Goal: Navigation & Orientation: Find specific page/section

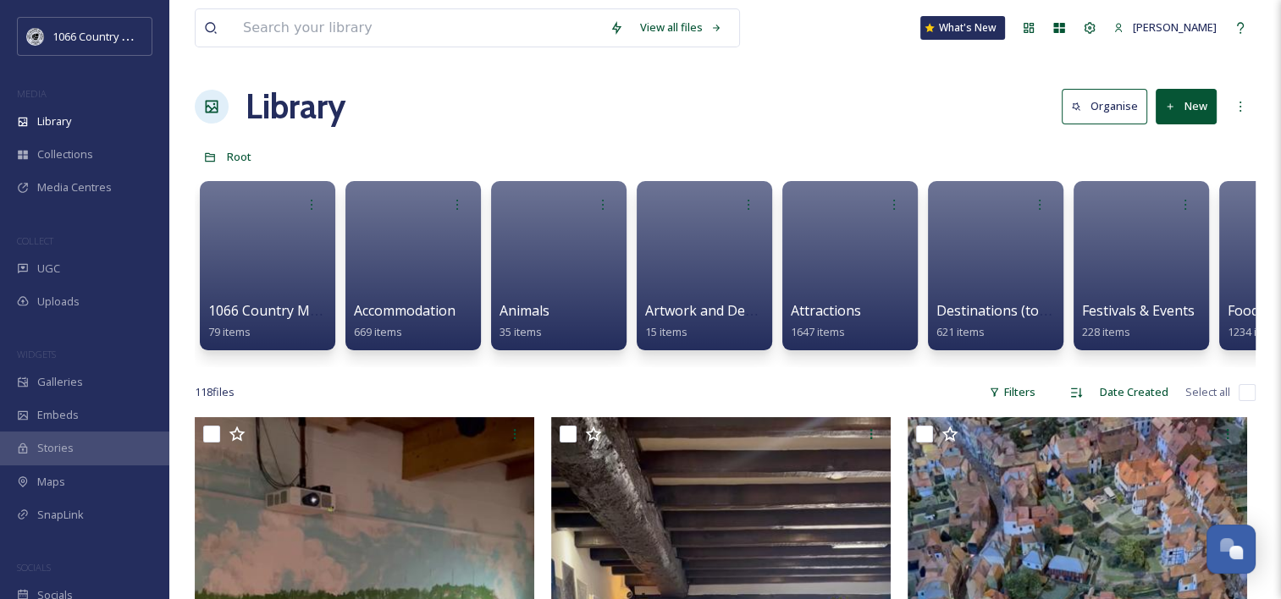
scroll to position [2472, 0]
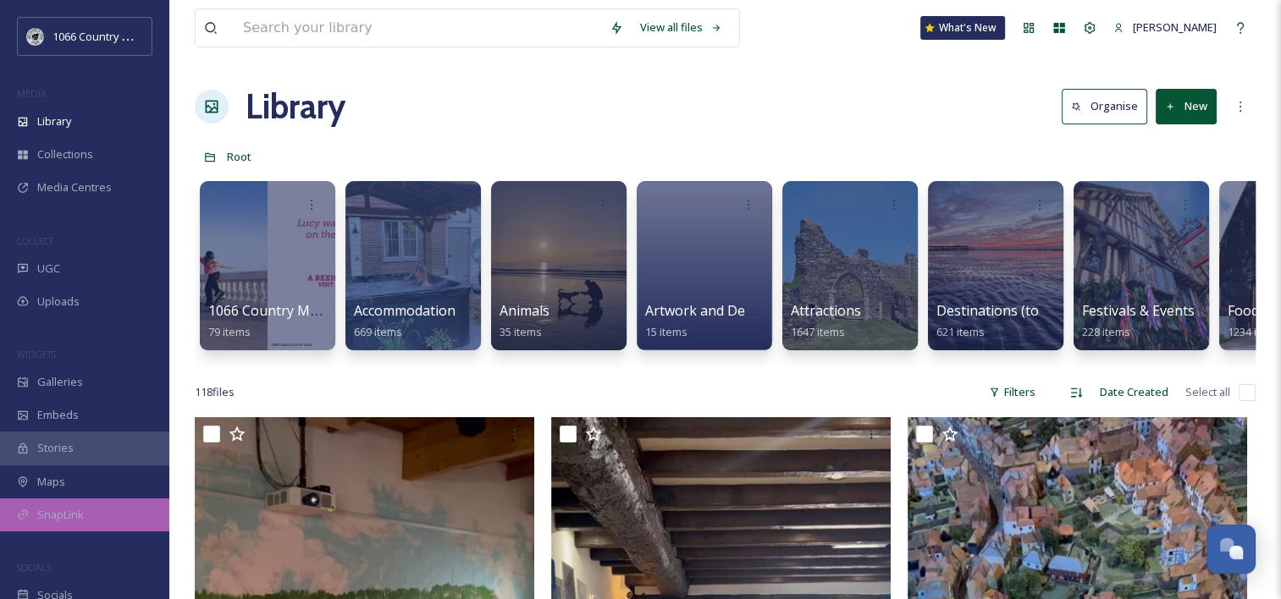
click at [52, 508] on span "SnapLink" at bounding box center [60, 515] width 47 height 16
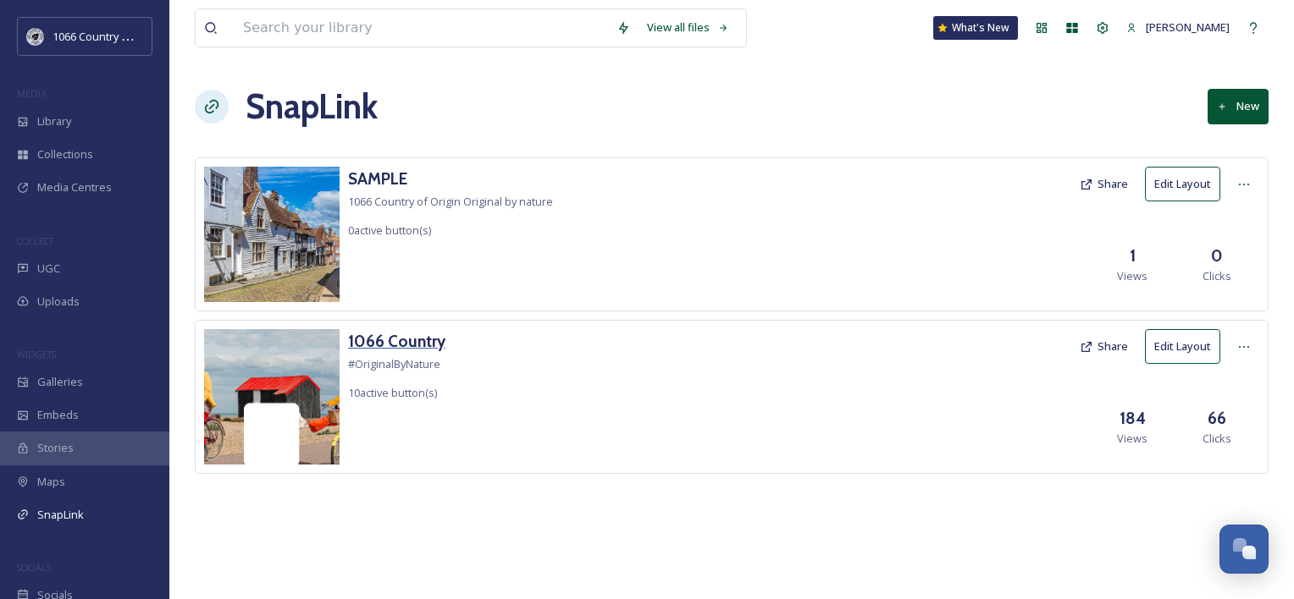
click at [395, 342] on h3 "1066 Country" at bounding box center [396, 341] width 97 height 25
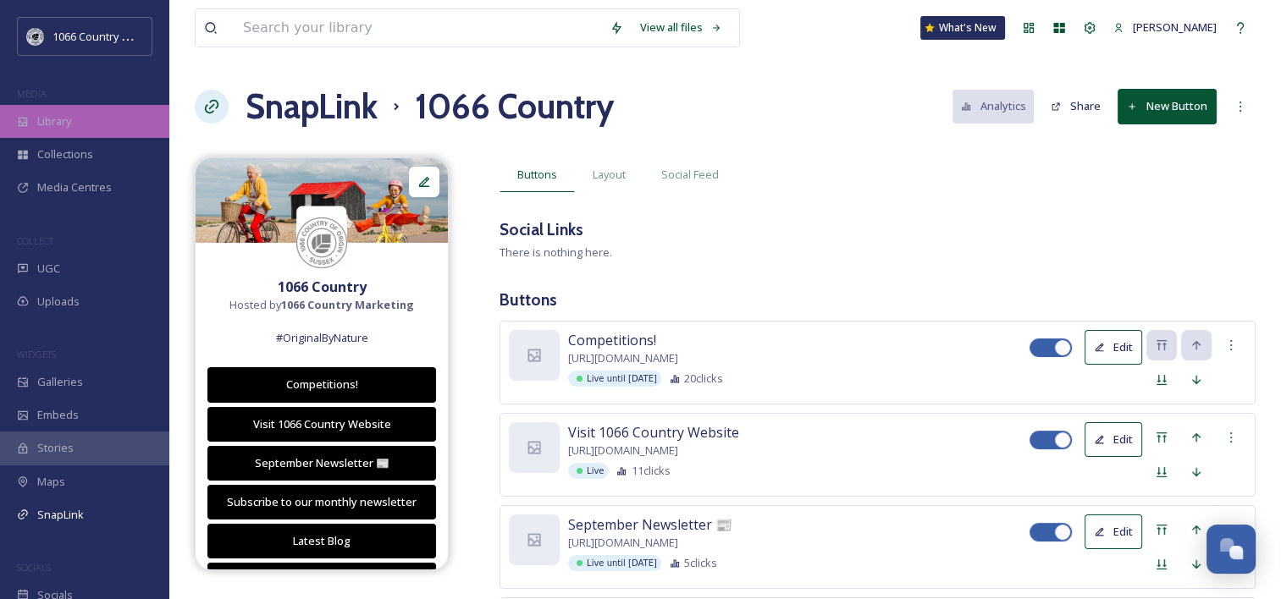
click at [80, 116] on div "Library" at bounding box center [84, 121] width 169 height 33
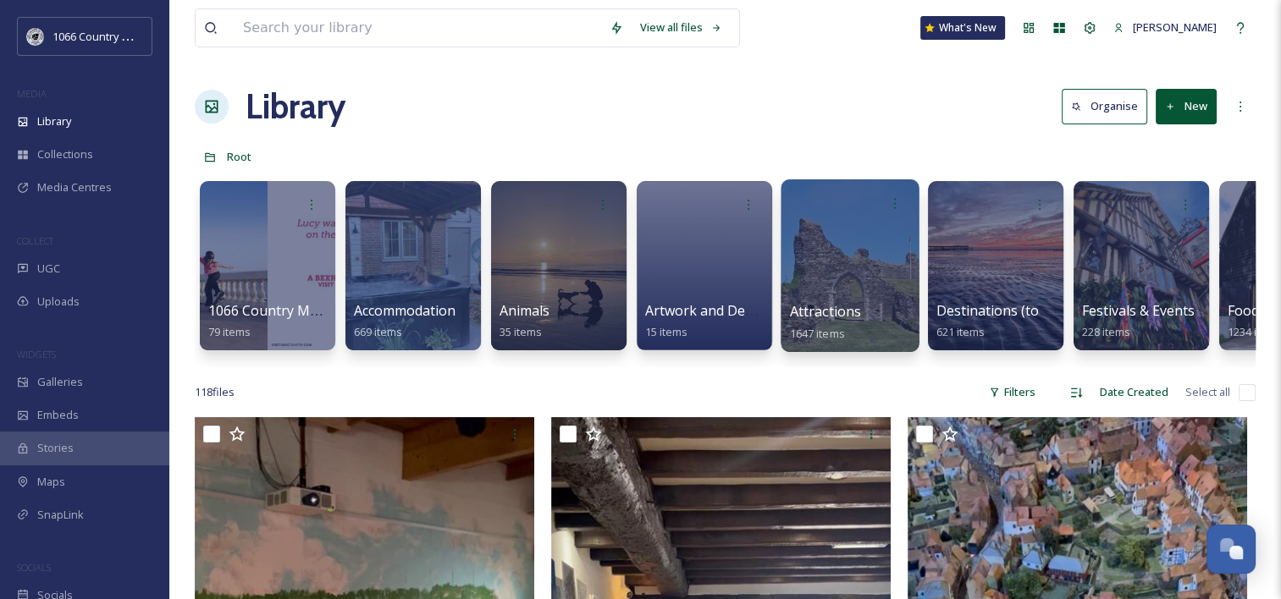
click at [809, 266] on div at bounding box center [850, 265] width 138 height 173
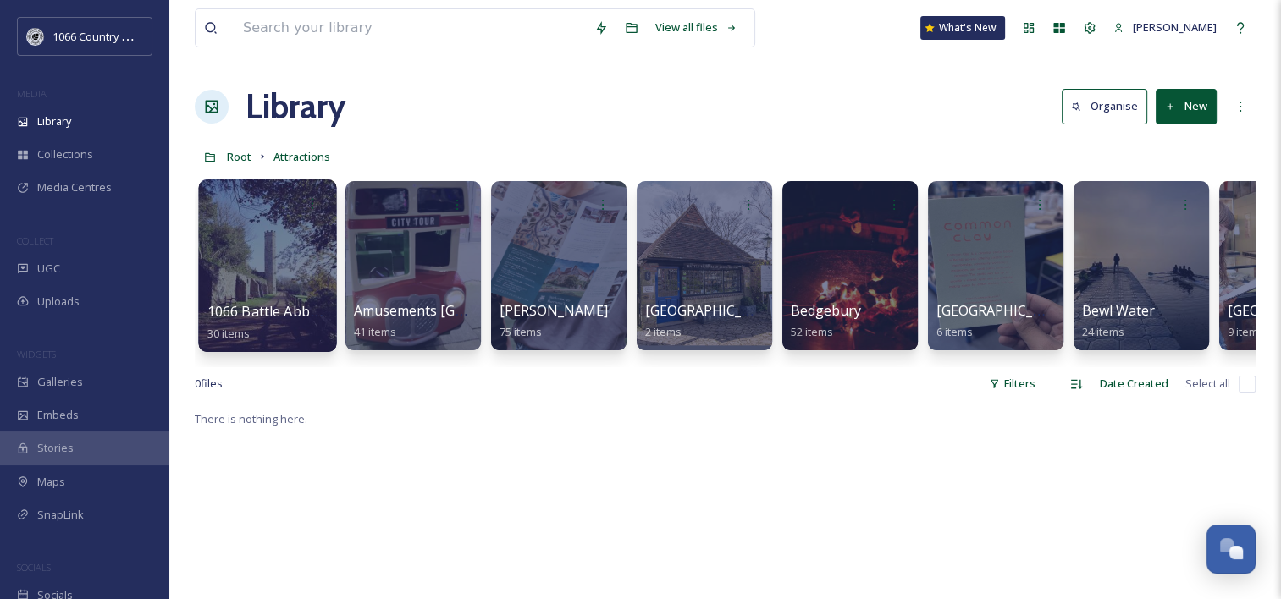
click at [246, 257] on div at bounding box center [267, 265] width 138 height 173
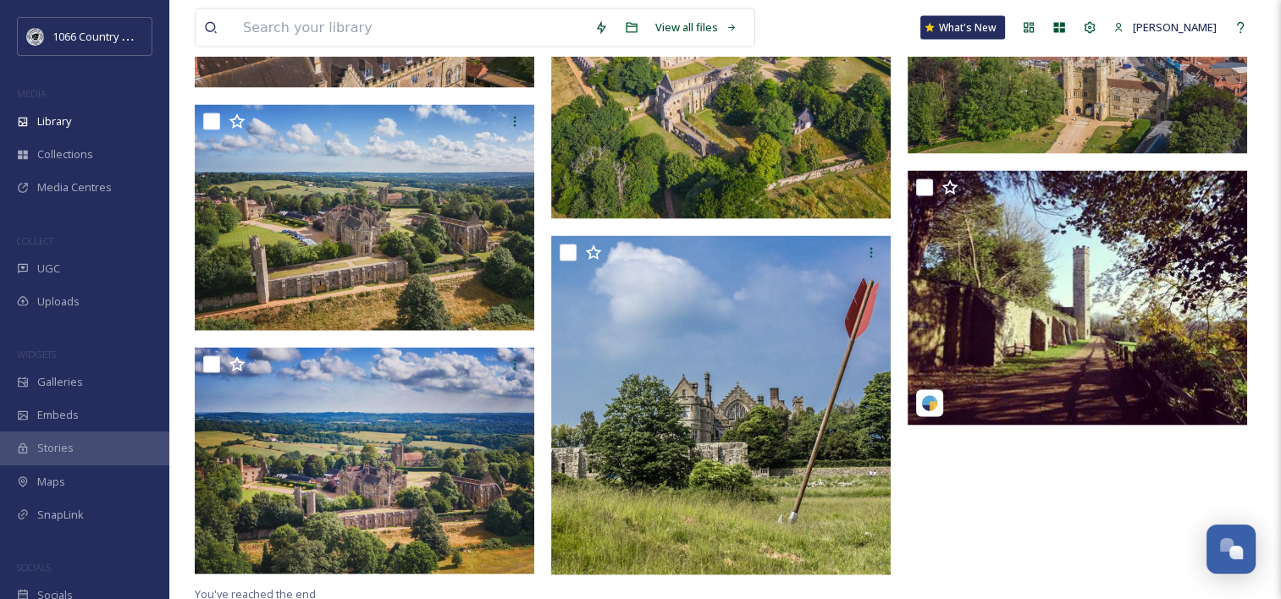
scroll to position [3405, 0]
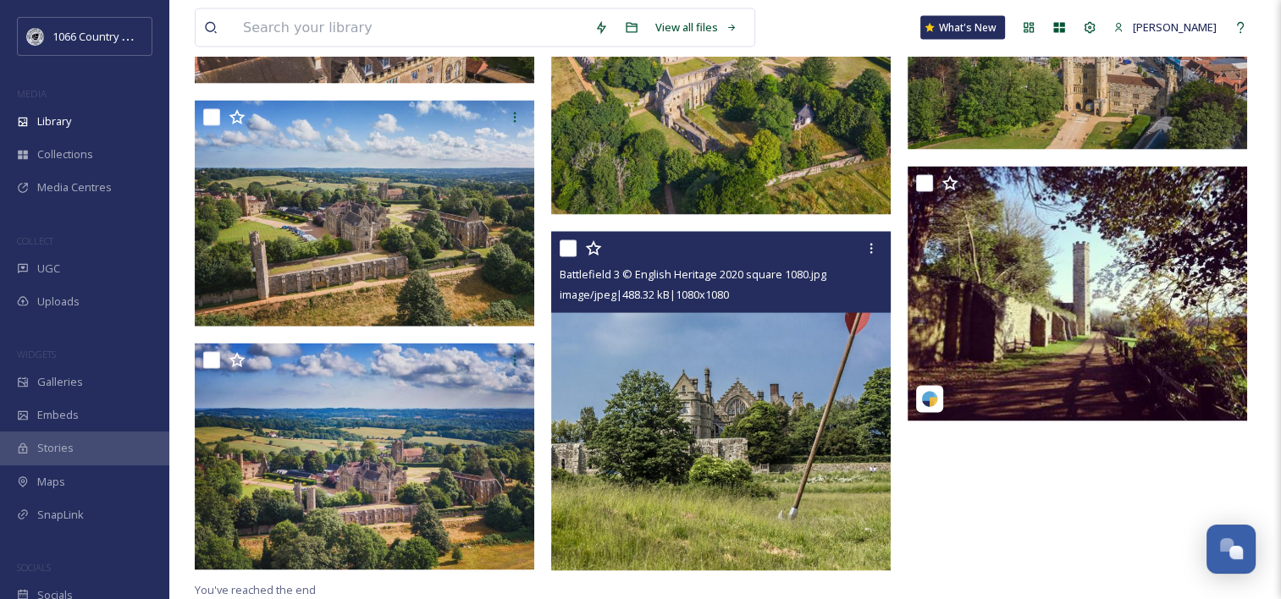
click at [720, 398] on img at bounding box center [720, 401] width 339 height 339
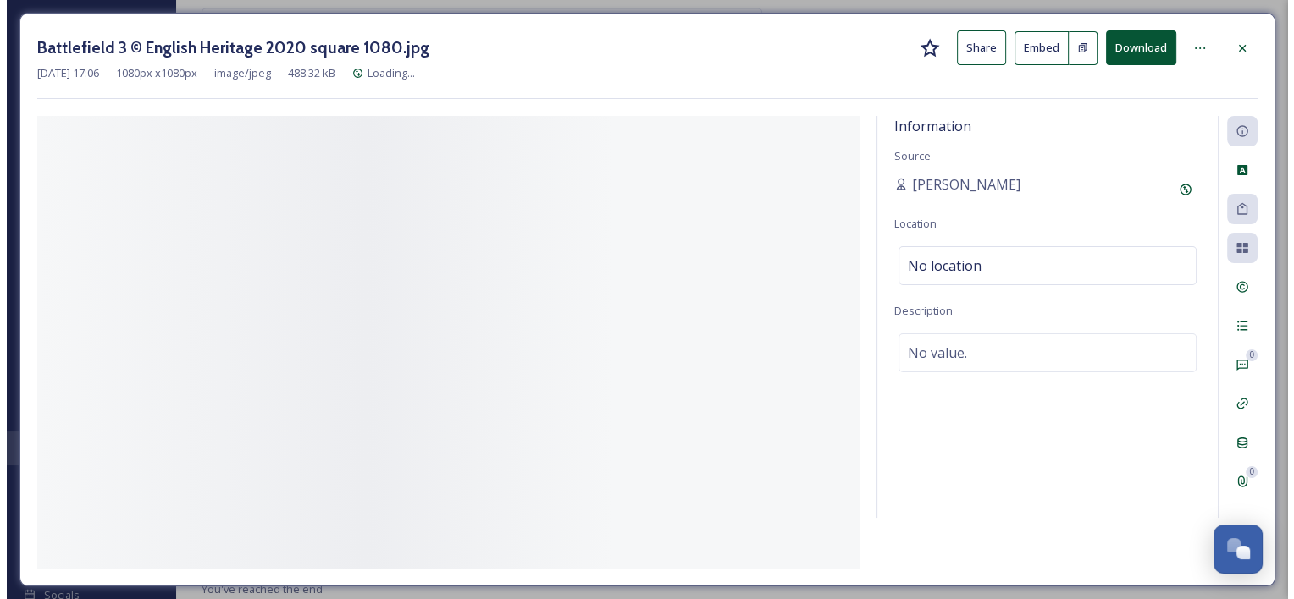
scroll to position [3404, 0]
